Goal: Task Accomplishment & Management: Complete application form

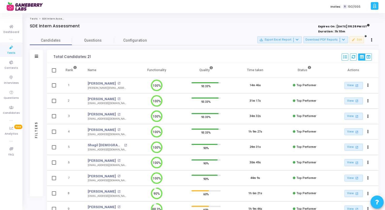
click at [12, 49] on icon at bounding box center [11, 47] width 11 height 7
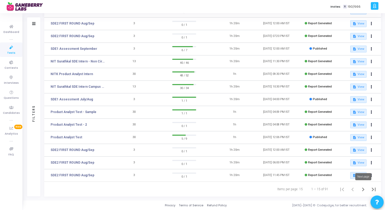
click at [363, 189] on icon "Next page" at bounding box center [363, 190] width 2 height 4
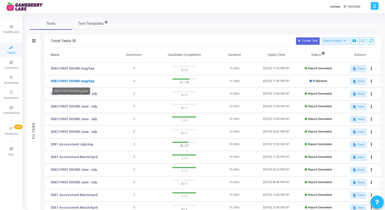
click at [85, 81] on link "SDE2 FIRST ROUND Aug/Sep" at bounding box center [73, 81] width 44 height 5
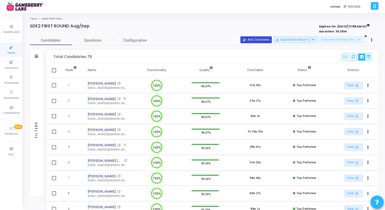
click at [260, 39] on button "person_add_alt Add Candidates" at bounding box center [256, 39] width 31 height 7
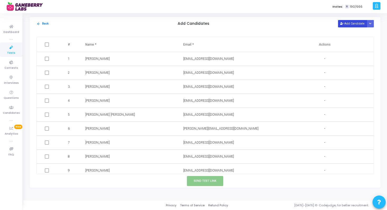
click at [349, 23] on button "Add Candidate" at bounding box center [352, 23] width 29 height 7
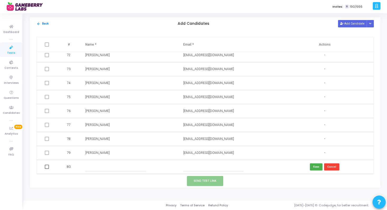
click at [103, 168] on input "text" at bounding box center [115, 167] width 60 height 9
paste input "[PERSON_NAME]"
type input "[PERSON_NAME]"
click at [192, 168] on input "text" at bounding box center [213, 167] width 60 height 9
paste input "[EMAIL_ADDRESS][DOMAIN_NAME]"
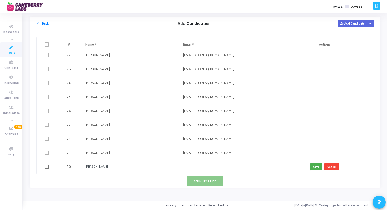
type input "[EMAIL_ADDRESS][DOMAIN_NAME]"
click at [317, 165] on button "Save" at bounding box center [316, 166] width 13 height 7
click at [46, 166] on span at bounding box center [47, 167] width 4 height 4
click at [47, 169] on input "checkbox" at bounding box center [47, 169] width 0 height 0
checkbox input "true"
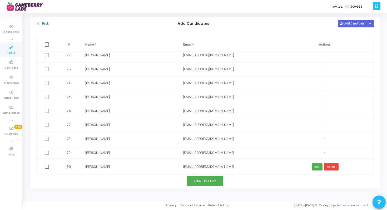
checkbox input "true"
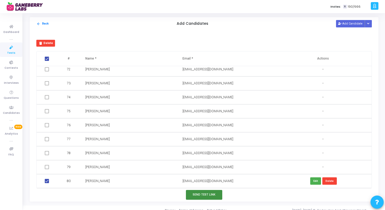
click at [201, 193] on button "Send Test Link" at bounding box center [204, 195] width 36 height 10
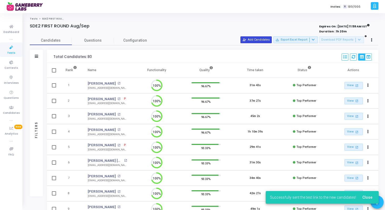
click at [260, 41] on button "person_add_alt Add Candidates" at bounding box center [256, 39] width 31 height 7
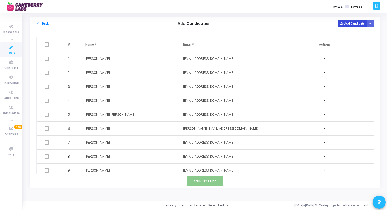
click at [347, 26] on button "Add Candidate" at bounding box center [352, 23] width 29 height 7
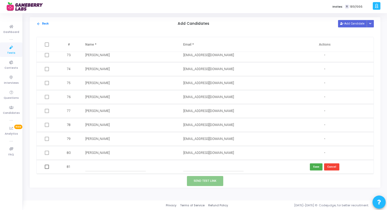
click at [94, 168] on input "text" at bounding box center [115, 167] width 60 height 9
paste input "Tarsem Singh"
type input "Tarsem Singh"
click at [205, 166] on input "text" at bounding box center [213, 167] width 60 height 9
paste input "[EMAIL_ADDRESS][DOMAIN_NAME]"
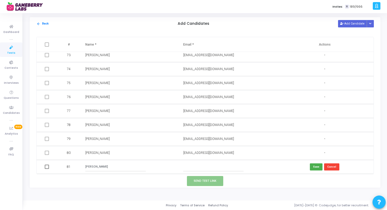
type input "[EMAIL_ADDRESS][DOMAIN_NAME]"
click at [313, 166] on button "Save" at bounding box center [316, 166] width 13 height 7
click at [46, 168] on span at bounding box center [47, 167] width 4 height 4
click at [47, 169] on input "checkbox" at bounding box center [47, 169] width 0 height 0
checkbox input "true"
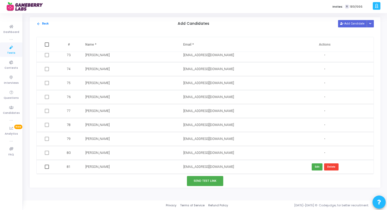
checkbox input "true"
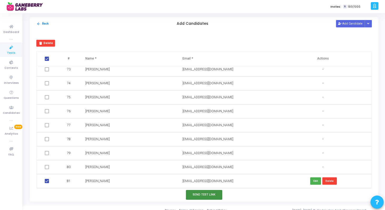
click at [202, 193] on button "Send Test Link" at bounding box center [204, 195] width 36 height 10
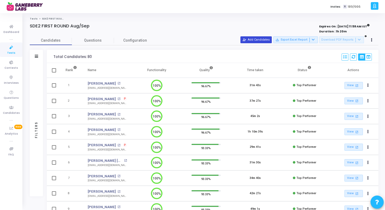
click at [258, 40] on button "person_add_alt Add Candidates" at bounding box center [256, 39] width 31 height 7
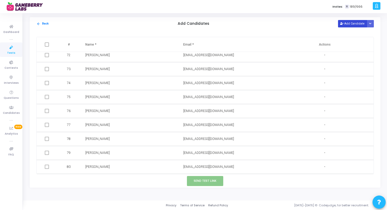
click at [348, 22] on button "Add Candidate" at bounding box center [352, 23] width 29 height 7
click at [103, 167] on input "text" at bounding box center [115, 167] width 60 height 9
paste input "DEEPAK"
type input "DEEPAK"
click at [205, 168] on input "text" at bounding box center [213, 167] width 60 height 9
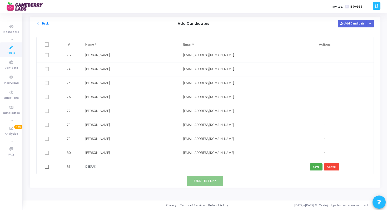
paste input "[EMAIL_ADDRESS][DOMAIN_NAME]"
type input "[EMAIL_ADDRESS][DOMAIN_NAME]"
click at [46, 168] on span at bounding box center [47, 167] width 4 height 4
click at [47, 169] on input "checkbox" at bounding box center [47, 169] width 0 height 0
checkbox input "true"
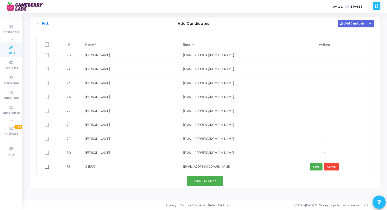
checkbox input "true"
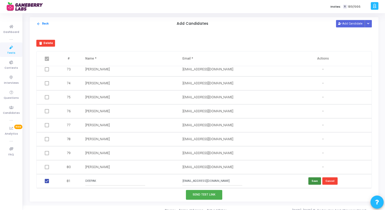
click at [313, 182] on button "Save" at bounding box center [315, 180] width 13 height 7
click at [206, 194] on button "Send Test Link" at bounding box center [204, 195] width 36 height 10
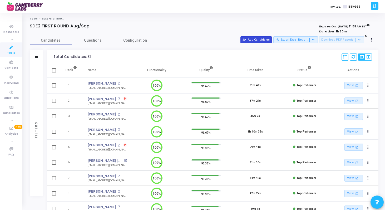
click at [270, 39] on button "person_add_alt Add Candidates" at bounding box center [256, 39] width 31 height 7
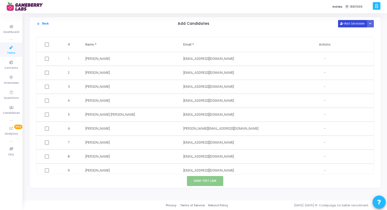
click at [343, 23] on icon at bounding box center [342, 23] width 3 height 3
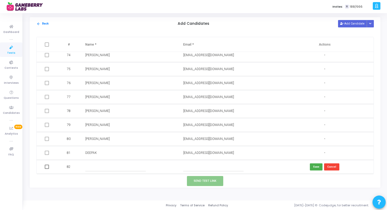
click at [96, 169] on input "text" at bounding box center [115, 167] width 60 height 9
paste input "Tarsem Singh"
type input "Tarsem Singh"
click at [218, 167] on input "text" at bounding box center [213, 167] width 60 height 9
paste input "[EMAIL_ADDRESS][DOMAIN_NAME]"
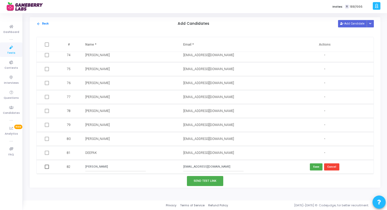
type input "[EMAIL_ADDRESS][DOMAIN_NAME]"
click at [47, 168] on span at bounding box center [47, 167] width 4 height 4
click at [47, 169] on input "checkbox" at bounding box center [47, 169] width 0 height 0
checkbox input "true"
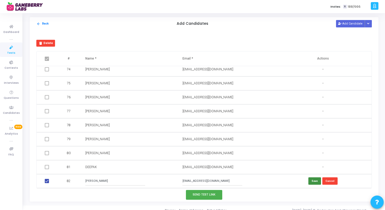
click at [312, 181] on button "Save" at bounding box center [315, 180] width 13 height 7
click at [207, 193] on button "Send Test Link" at bounding box center [204, 195] width 36 height 10
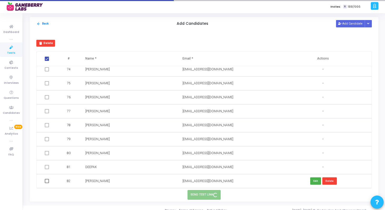
click at [48, 180] on span at bounding box center [47, 181] width 4 height 4
click at [47, 183] on input "checkbox" at bounding box center [47, 183] width 0 height 0
checkbox input "true"
checkbox input "false"
click at [314, 181] on button "Edit" at bounding box center [315, 180] width 11 height 7
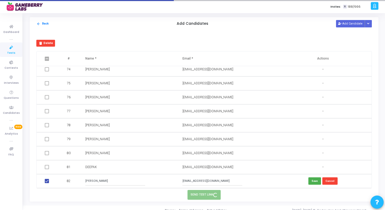
click at [232, 180] on input "[EMAIL_ADDRESS][DOMAIN_NAME]" at bounding box center [213, 181] width 60 height 9
click at [108, 179] on input "Tarsem Singh" at bounding box center [115, 181] width 60 height 9
click at [108, 181] on input "Tarsem Singh" at bounding box center [115, 181] width 60 height 9
click at [313, 183] on button "Save" at bounding box center [315, 180] width 13 height 7
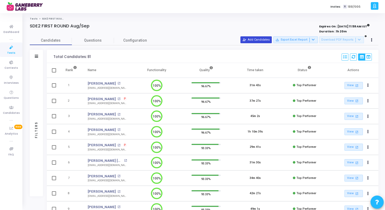
click at [270, 41] on button "person_add_alt Add Candidates" at bounding box center [256, 39] width 31 height 7
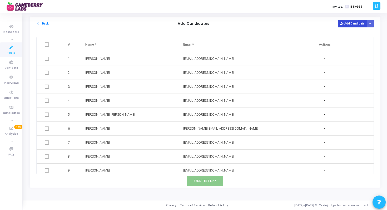
click at [349, 25] on button "Add Candidate" at bounding box center [352, 23] width 29 height 7
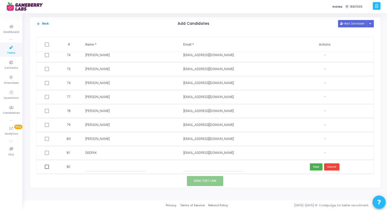
click at [192, 165] on input "text" at bounding box center [213, 167] width 60 height 9
paste input "[EMAIL_ADDRESS][DOMAIN_NAME]"
click at [184, 166] on input "[EMAIL_ADDRESS][DOMAIN_NAME]" at bounding box center [213, 167] width 60 height 9
click at [231, 167] on input "[EMAIL_ADDRESS][DOMAIN_NAME]" at bounding box center [213, 167] width 60 height 9
type input "[EMAIL_ADDRESS][DOMAIN_NAME]"
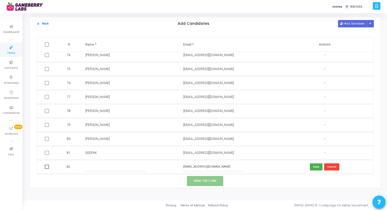
click at [103, 168] on input "text" at bounding box center [115, 167] width 60 height 9
type input "Tarsam"
click at [47, 166] on span at bounding box center [47, 167] width 4 height 4
click at [47, 169] on input "checkbox" at bounding box center [47, 169] width 0 height 0
checkbox input "true"
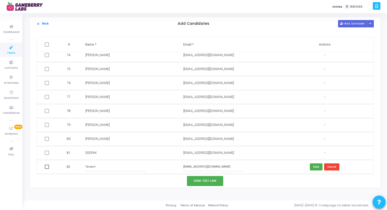
checkbox input "true"
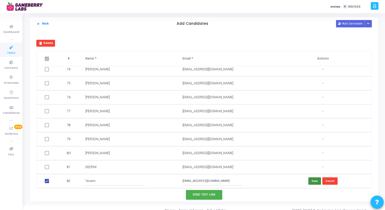
click at [313, 182] on button "Save" at bounding box center [315, 180] width 13 height 7
click at [210, 193] on button "Send Test Link" at bounding box center [204, 195] width 36 height 10
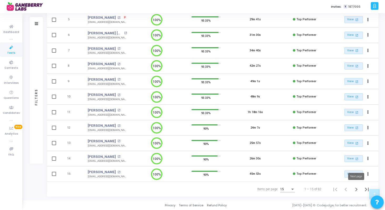
click at [357, 190] on icon "Next page" at bounding box center [356, 189] width 7 height 7
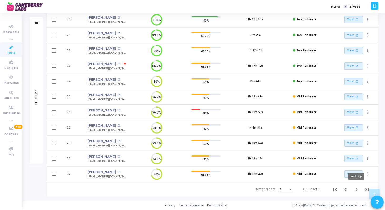
click at [356, 188] on icon "Next page" at bounding box center [357, 190] width 2 height 4
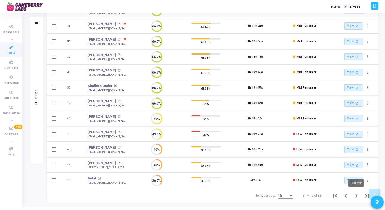
click at [357, 196] on icon "Next page" at bounding box center [357, 196] width 2 height 4
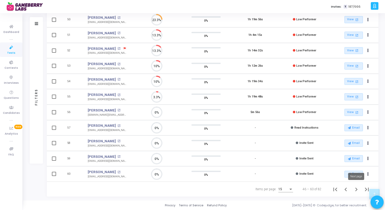
click at [357, 190] on icon "Next page" at bounding box center [356, 189] width 7 height 7
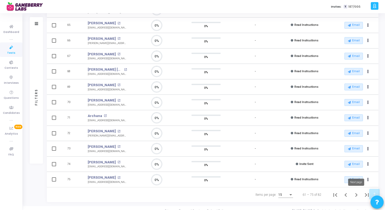
click at [356, 194] on icon "Next page" at bounding box center [356, 194] width 7 height 7
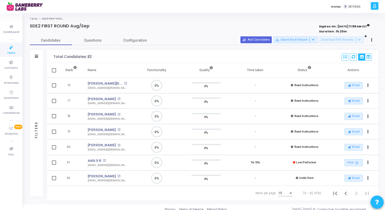
click at [14, 49] on icon at bounding box center [11, 47] width 11 height 7
